Goal: Feedback & Contribution: Submit feedback/report problem

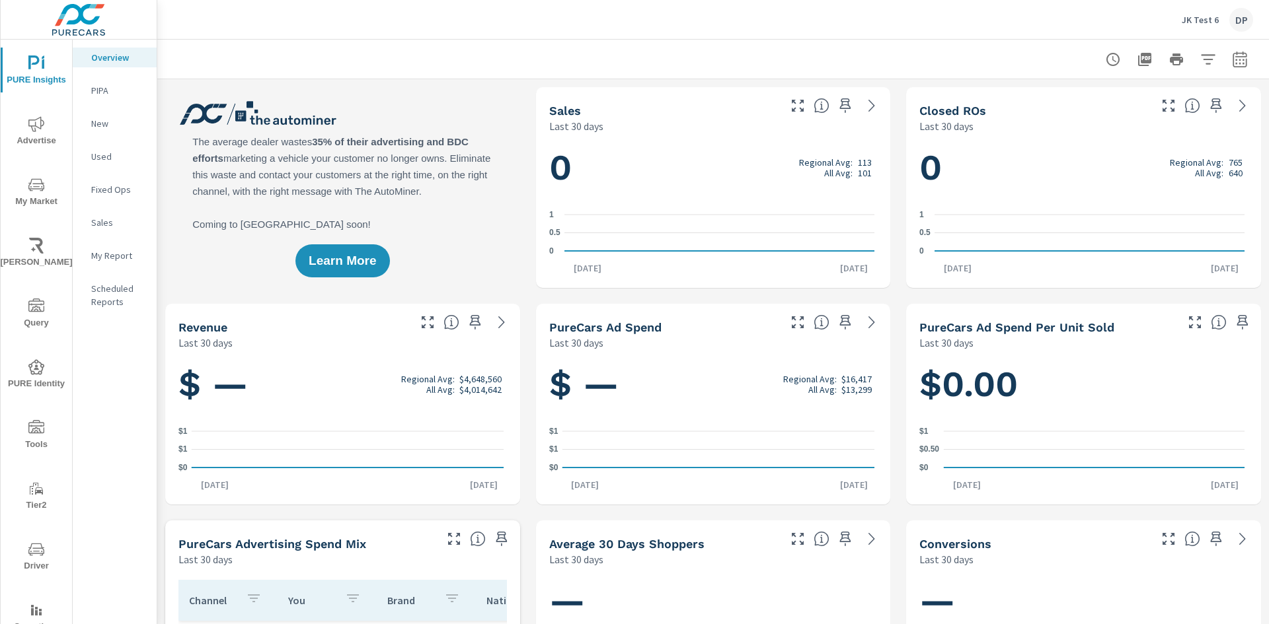
scroll to position [44, 0]
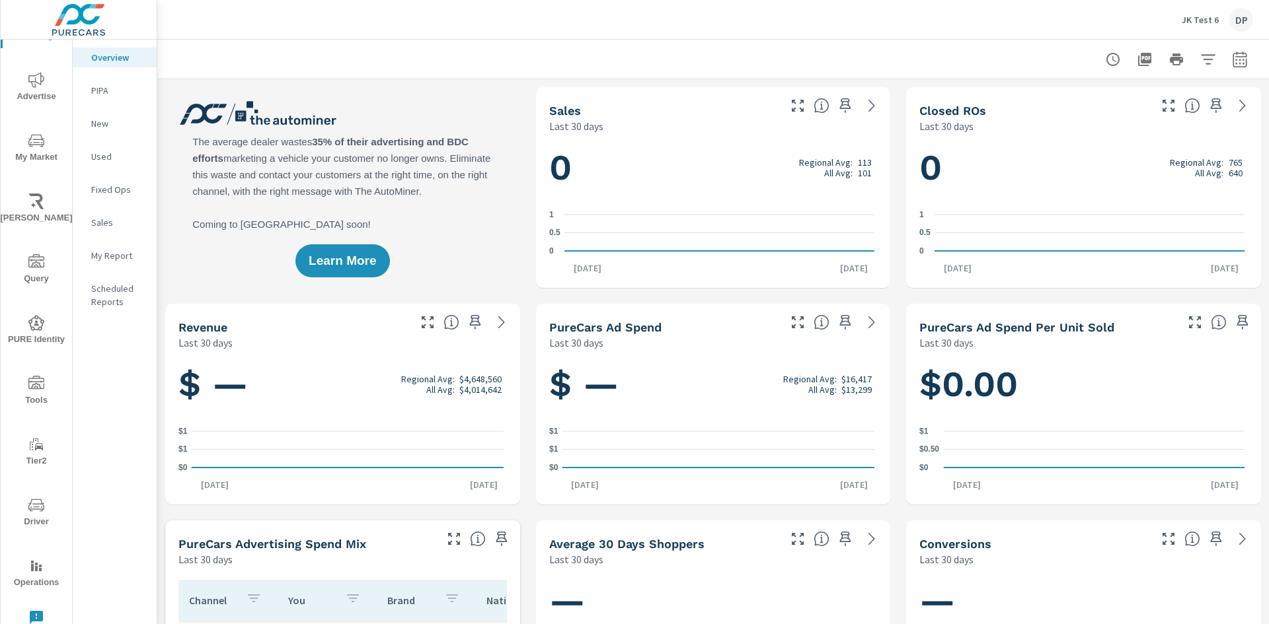
click at [33, 618] on icon "nav menu" at bounding box center [36, 618] width 16 height 16
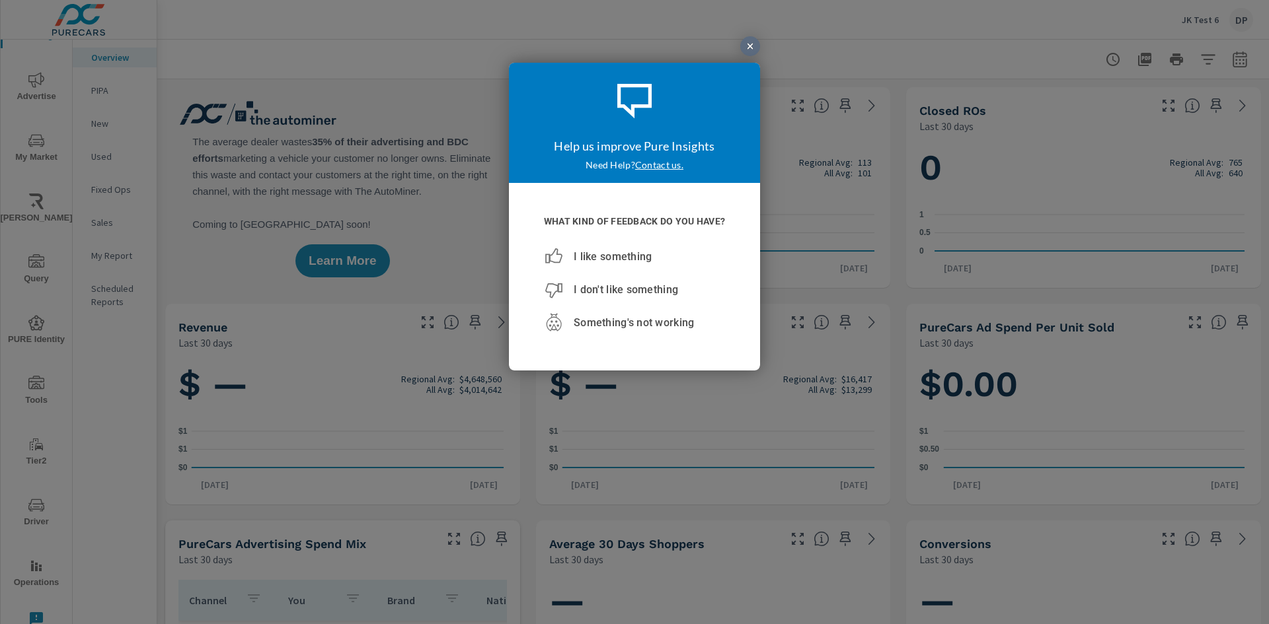
scroll to position [0, 0]
click at [634, 322] on span "Something's not working" at bounding box center [633, 322] width 120 height 13
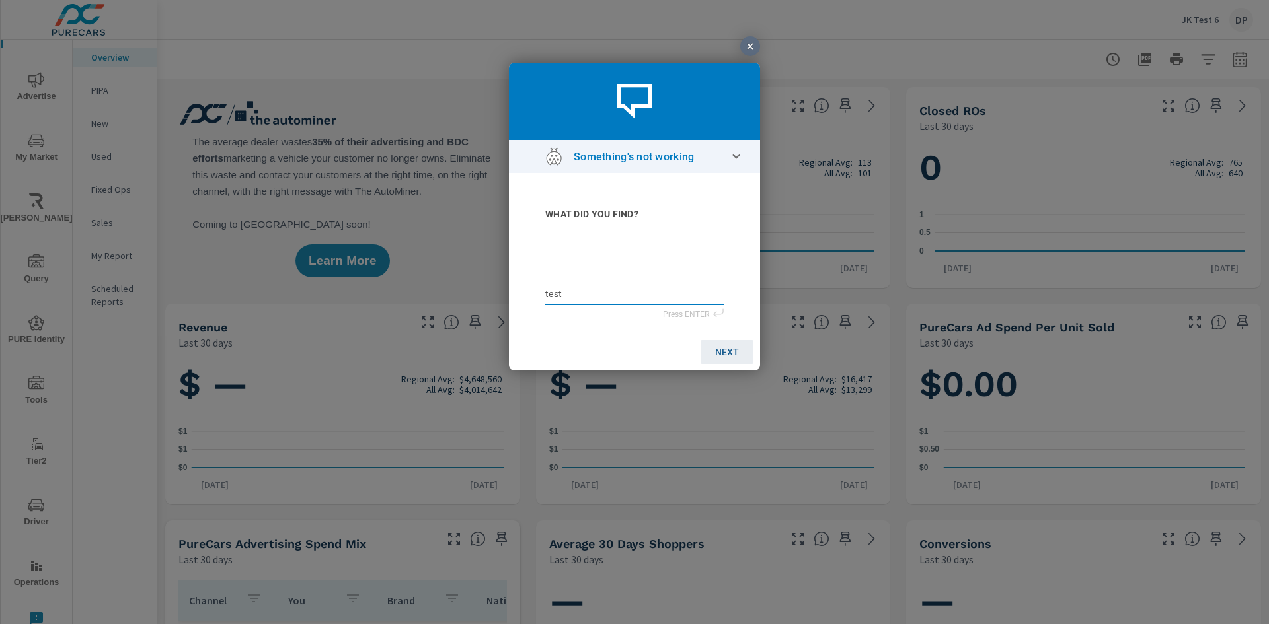
type textarea "teste"
click at [726, 351] on span "NEXT" at bounding box center [727, 351] width 24 height 11
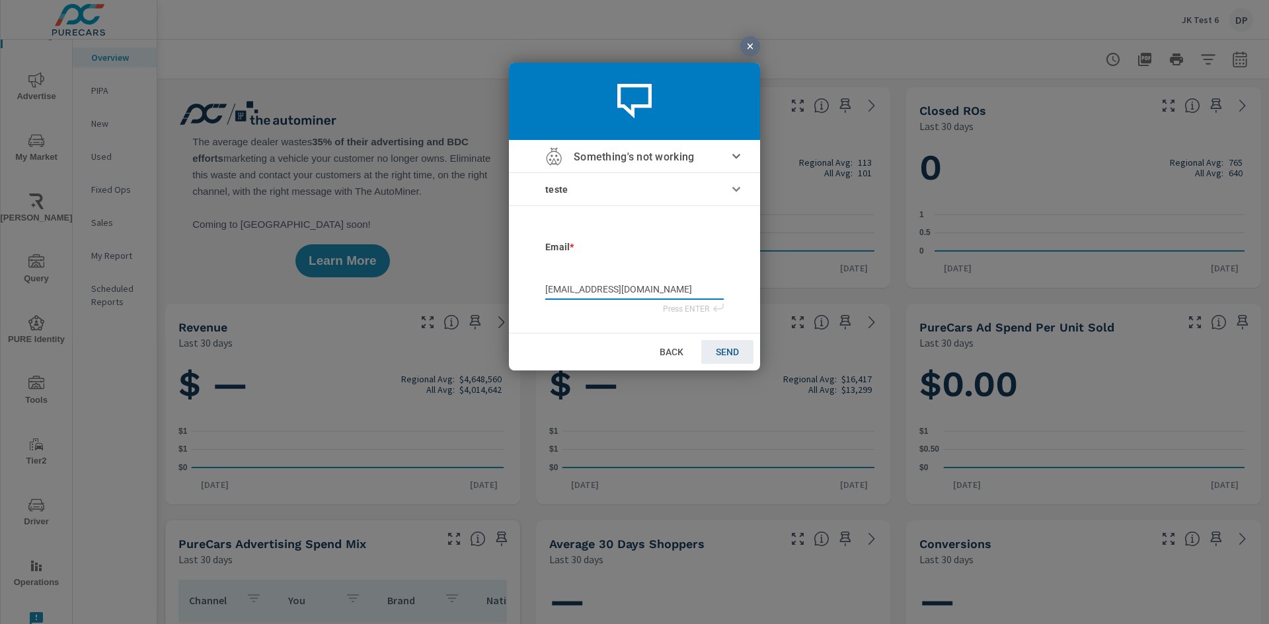
type input "[EMAIL_ADDRESS][DOMAIN_NAME]"
click at [726, 351] on span "SEND" at bounding box center [727, 351] width 23 height 11
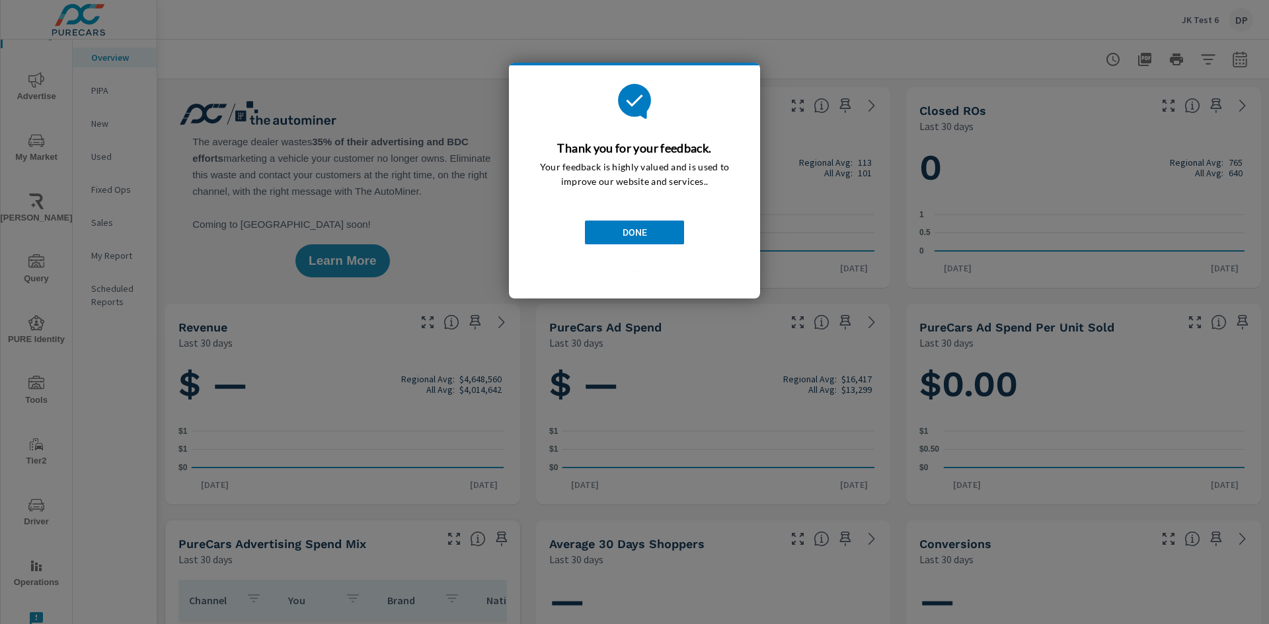
click at [634, 232] on span "DONE" at bounding box center [634, 232] width 24 height 11
